Goal: Task Accomplishment & Management: Complete application form

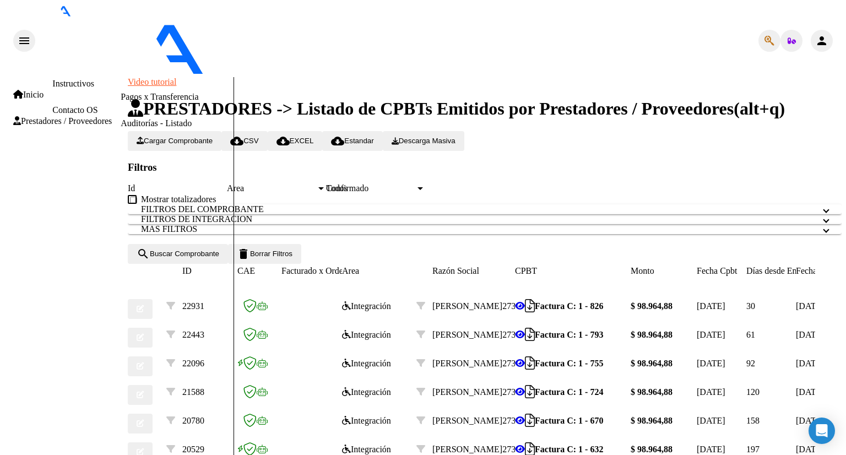
click at [211, 131] on button "Cargar Comprobante" at bounding box center [175, 141] width 94 height 20
click at [205, 137] on span "Cargar Comprobante" at bounding box center [175, 141] width 76 height 8
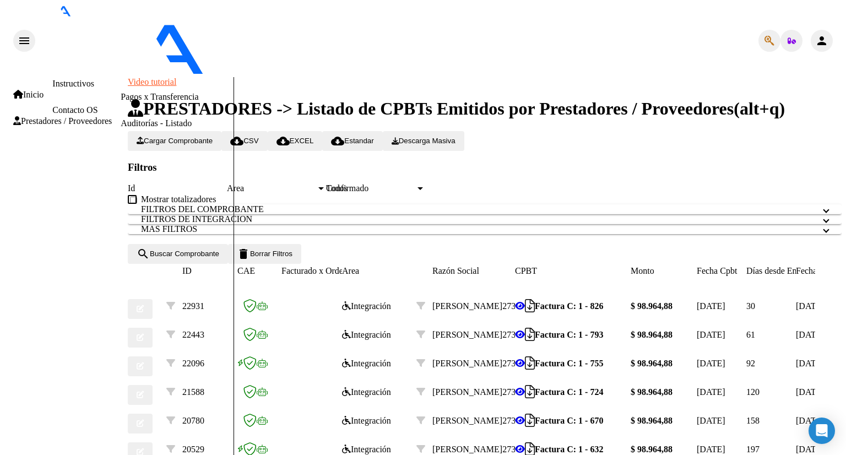
type input "202508"
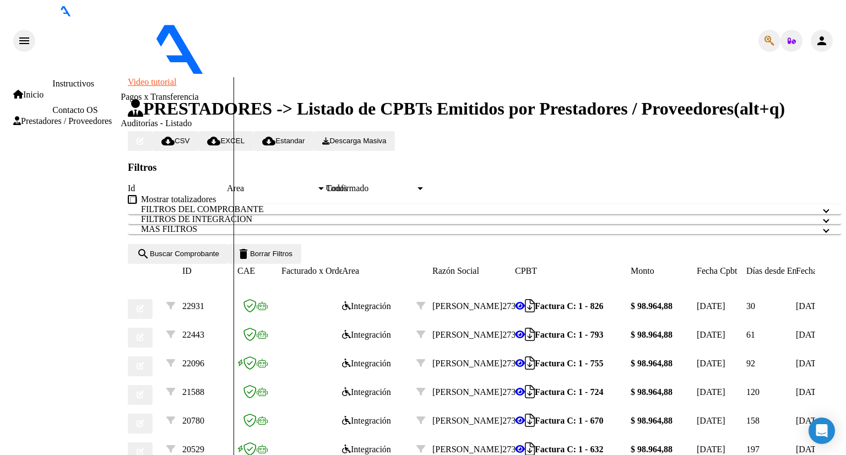
type input "planilla asstencia"
type input "C:\fakepath\[PERSON_NAME].pdf"
